Goal: Information Seeking & Learning: Learn about a topic

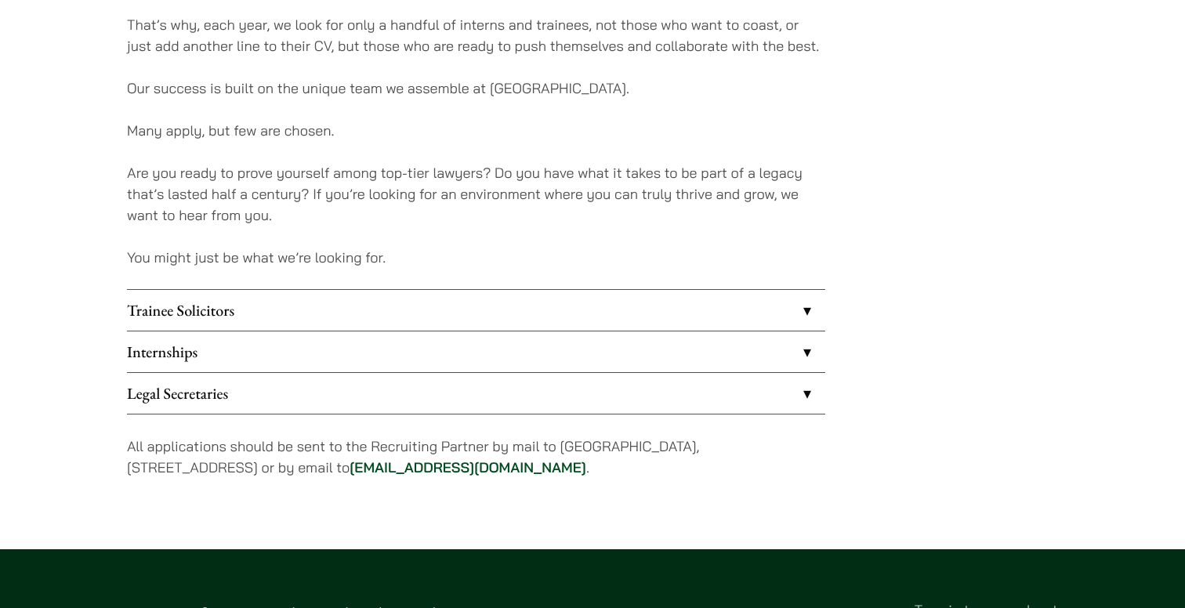
scroll to position [1206, 0]
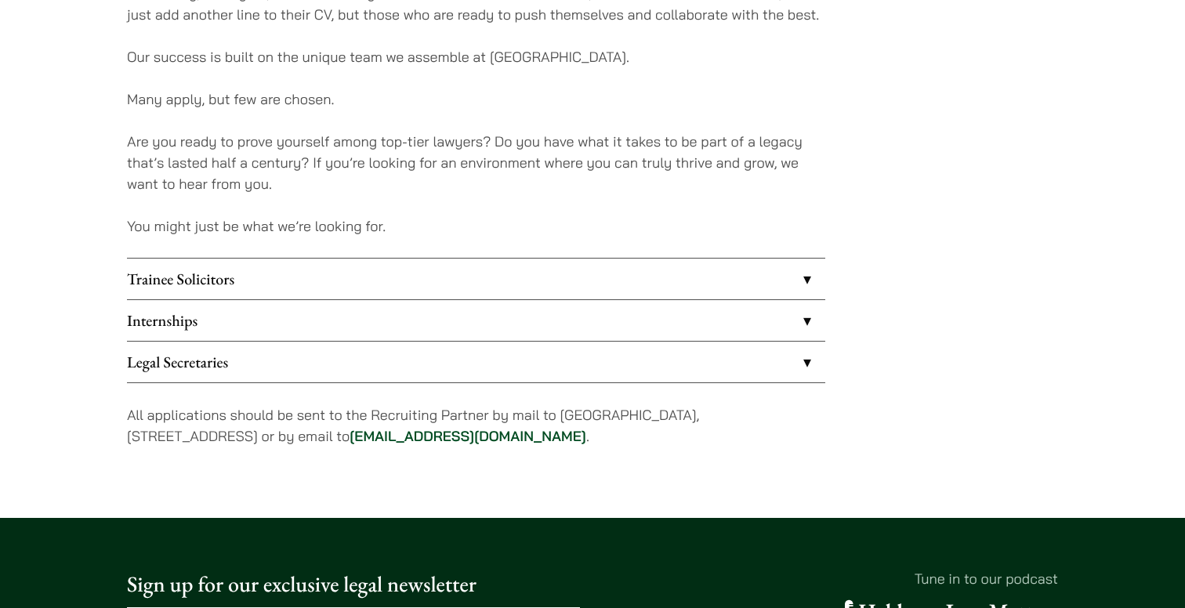
click at [520, 311] on link "Internships" at bounding box center [476, 320] width 698 height 41
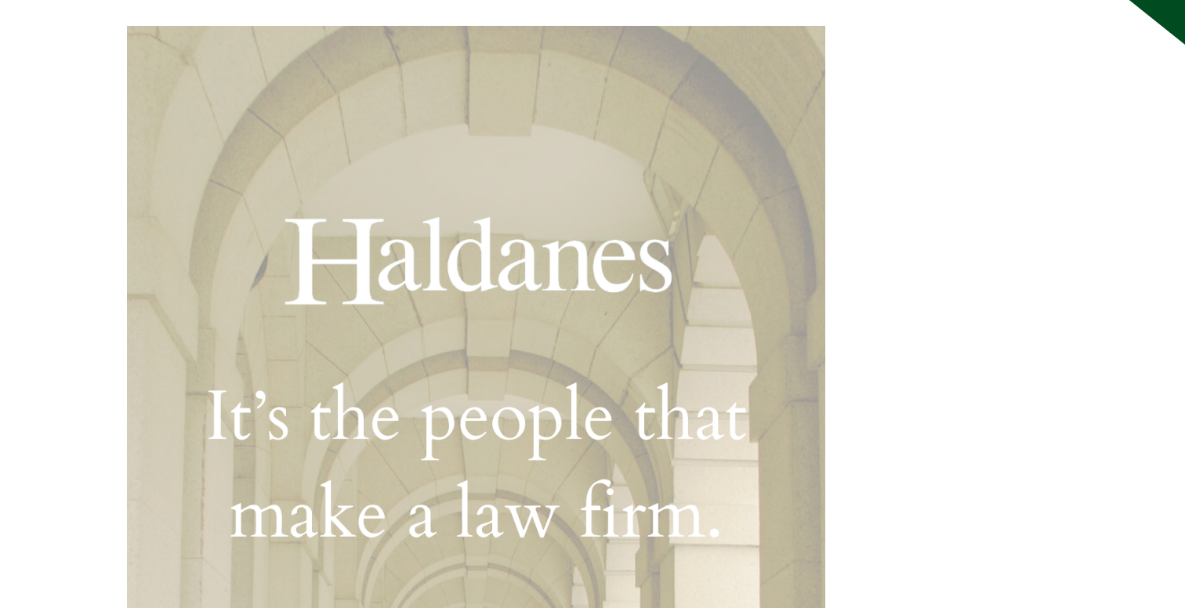
scroll to position [230, 0]
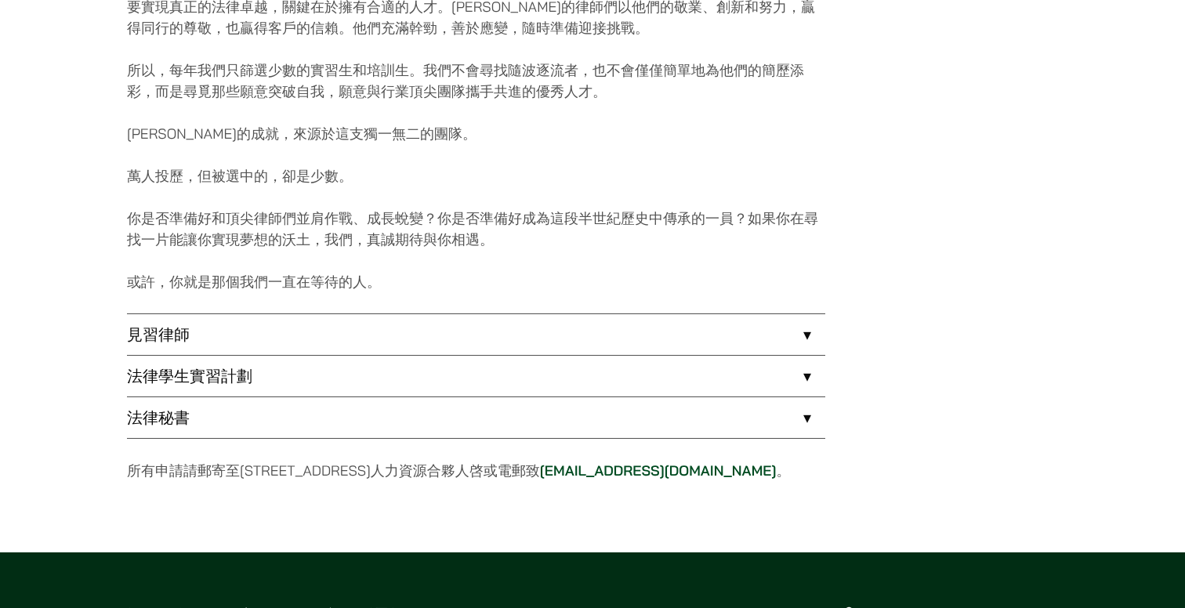
scroll to position [1113, 0]
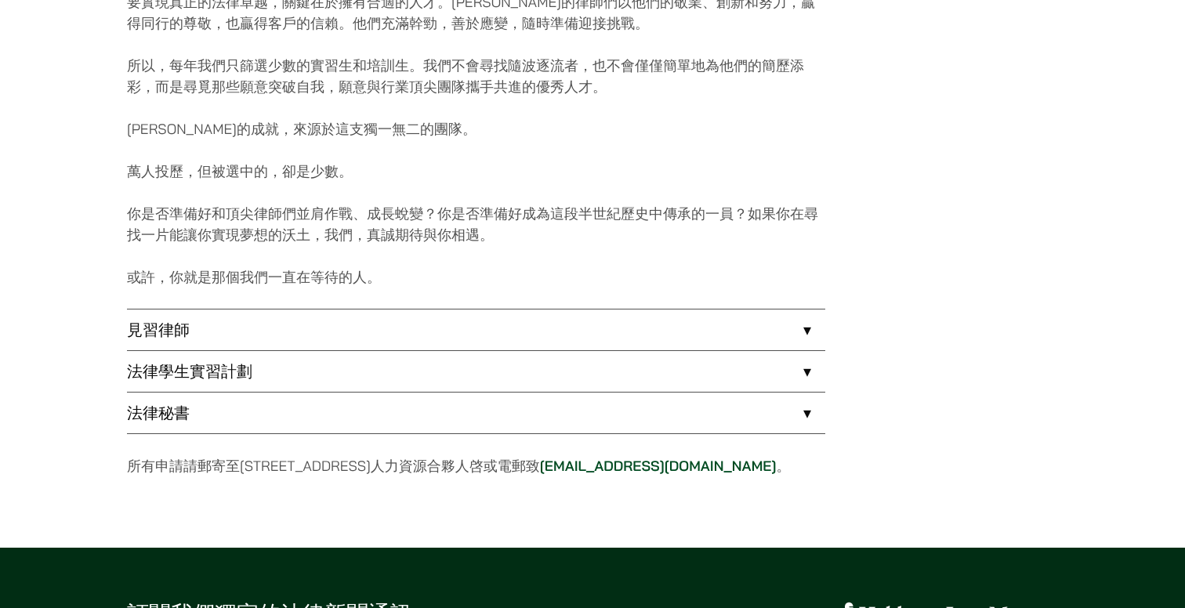
click at [607, 361] on link "法律學生實習計劃" at bounding box center [476, 371] width 698 height 41
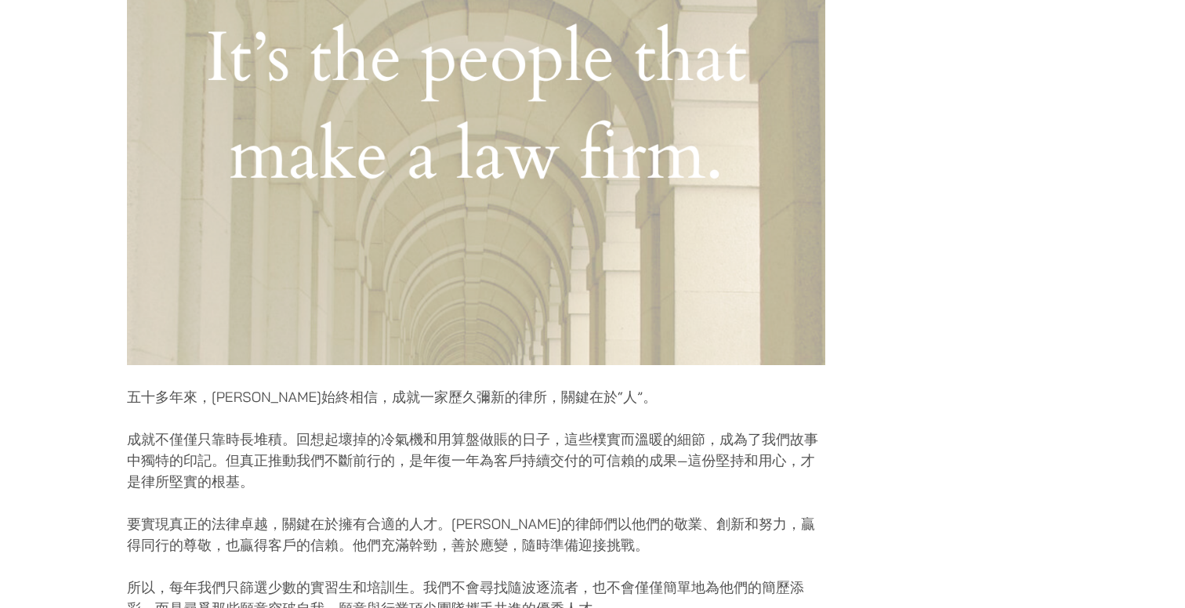
scroll to position [156, 0]
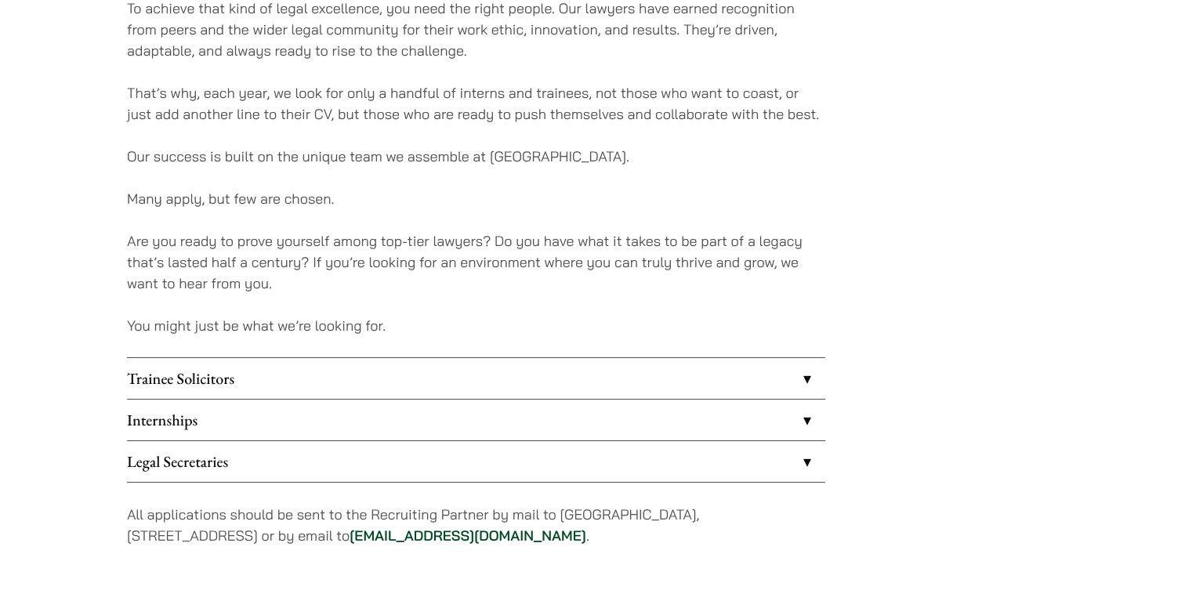
scroll to position [1108, 1]
click at [475, 426] on link "Internships" at bounding box center [476, 418] width 698 height 41
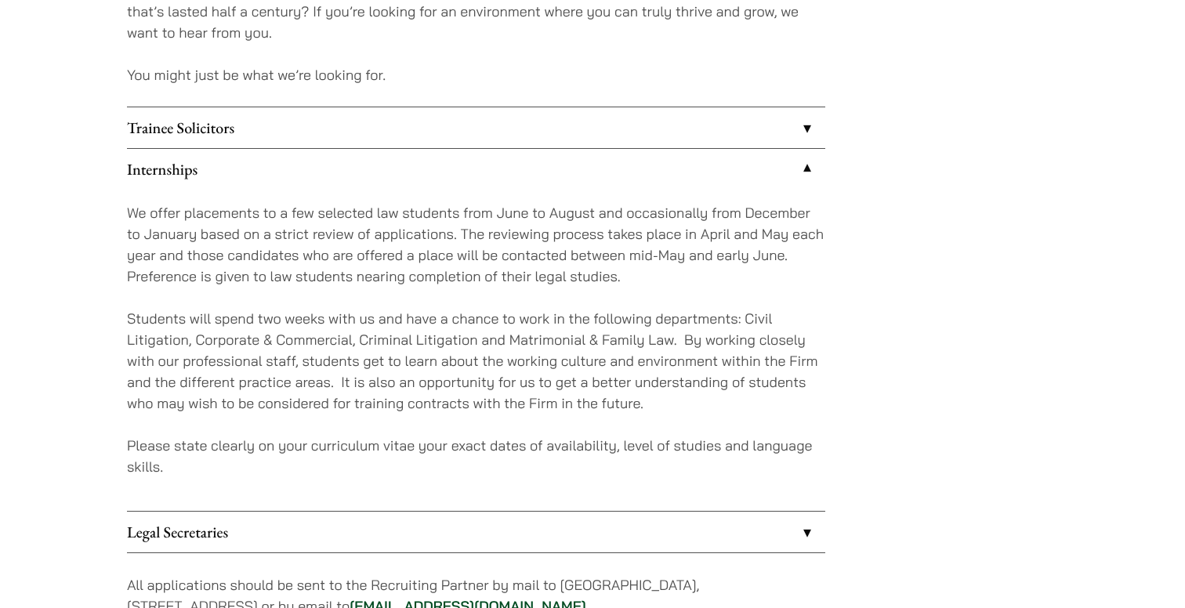
scroll to position [1358, 0]
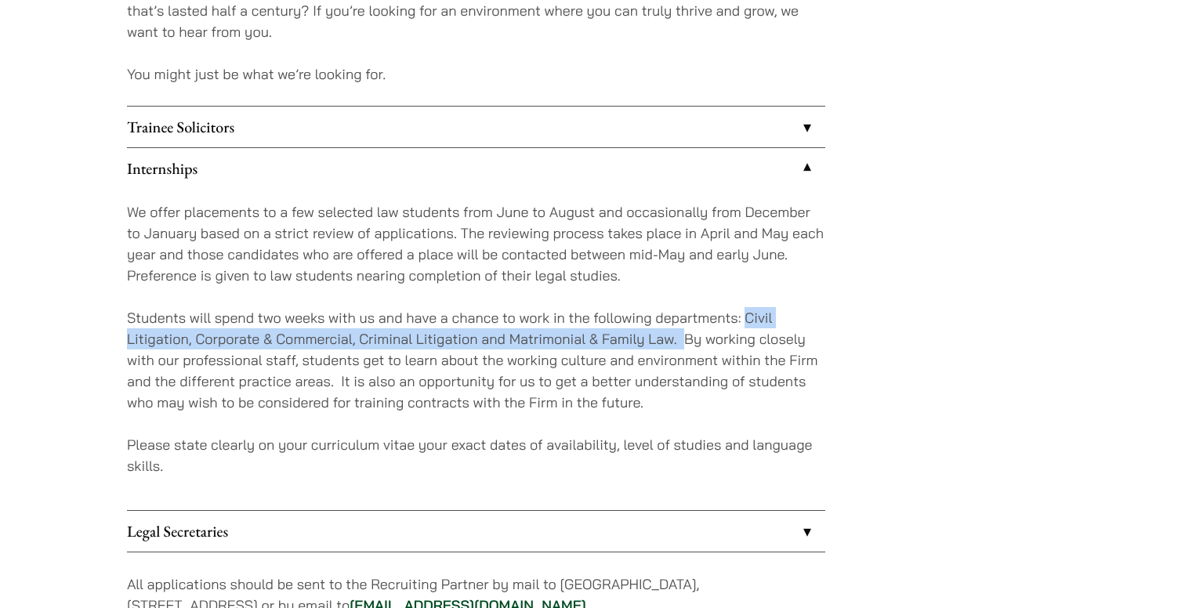
drag, startPoint x: 747, startPoint y: 317, endPoint x: 680, endPoint y: 332, distance: 68.4
click at [681, 334] on p "Students will spend two weeks with us and have a chance to work in the followin…" at bounding box center [476, 360] width 698 height 106
copy p "Civil Litigation, Corporate & Commercial, Criminal Litigation and Matrimonial &…"
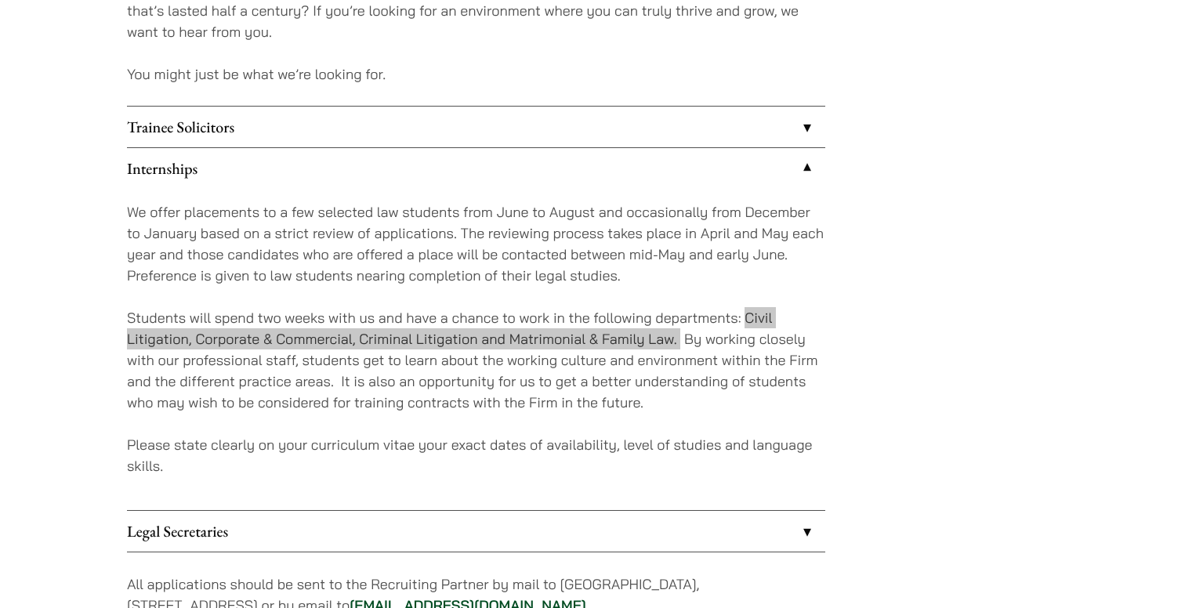
drag, startPoint x: 647, startPoint y: 603, endPoint x: 966, endPoint y: 313, distance: 431.0
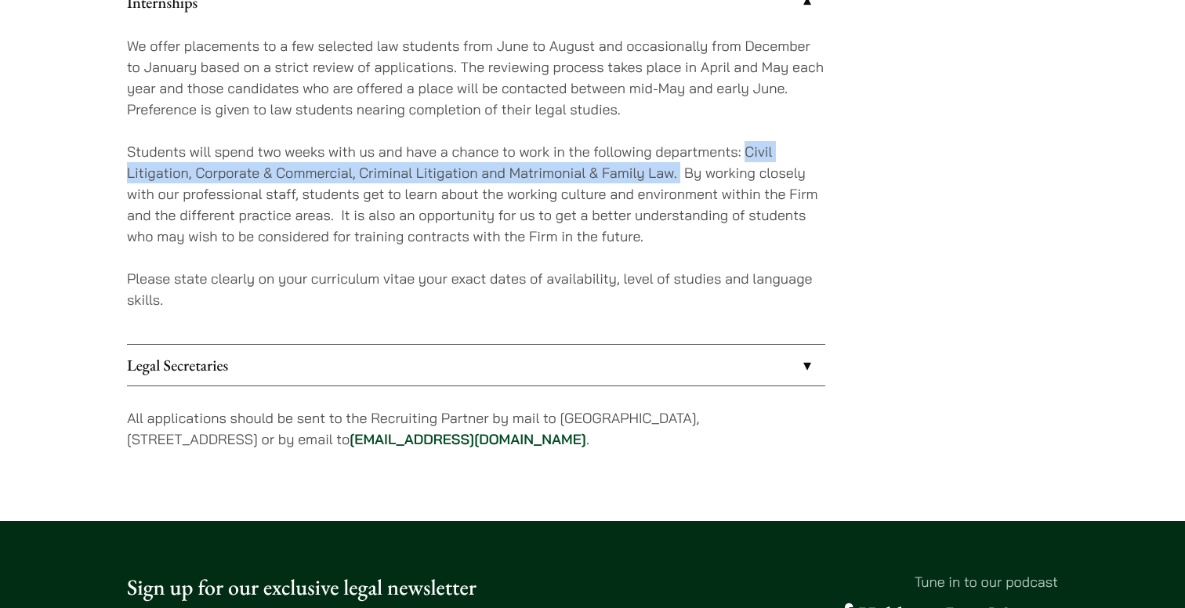
scroll to position [1524, 0]
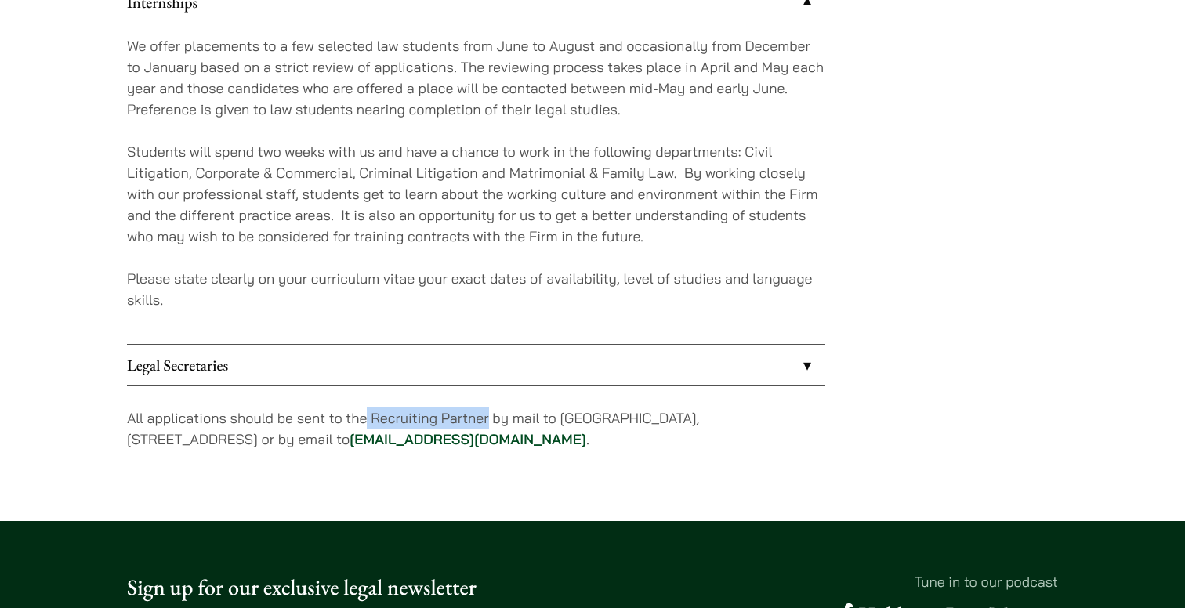
drag, startPoint x: 369, startPoint y: 415, endPoint x: 486, endPoint y: 409, distance: 116.9
click at [486, 409] on p "All applications should be sent to the Recruiting Partner by mail to [GEOGRAPHI…" at bounding box center [476, 429] width 698 height 42
copy p "Recruiting Partne"
drag, startPoint x: 550, startPoint y: 440, endPoint x: 479, endPoint y: 437, distance: 71.4
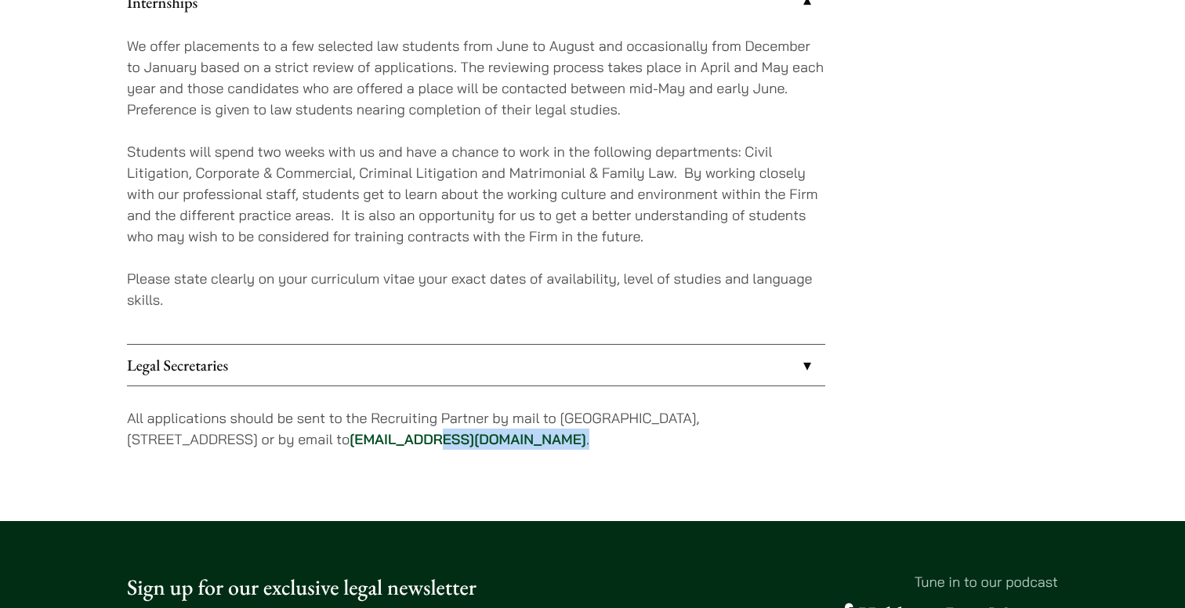
click at [479, 437] on p "All applications should be sent to the Recruiting Partner by mail to [GEOGRAPHI…" at bounding box center [476, 429] width 698 height 42
click at [476, 440] on link "[EMAIL_ADDRESS][DOMAIN_NAME]" at bounding box center [468, 439] width 237 height 18
click at [467, 437] on link "[EMAIL_ADDRESS][DOMAIN_NAME]" at bounding box center [468, 439] width 237 height 18
